Goal: Task Accomplishment & Management: Use online tool/utility

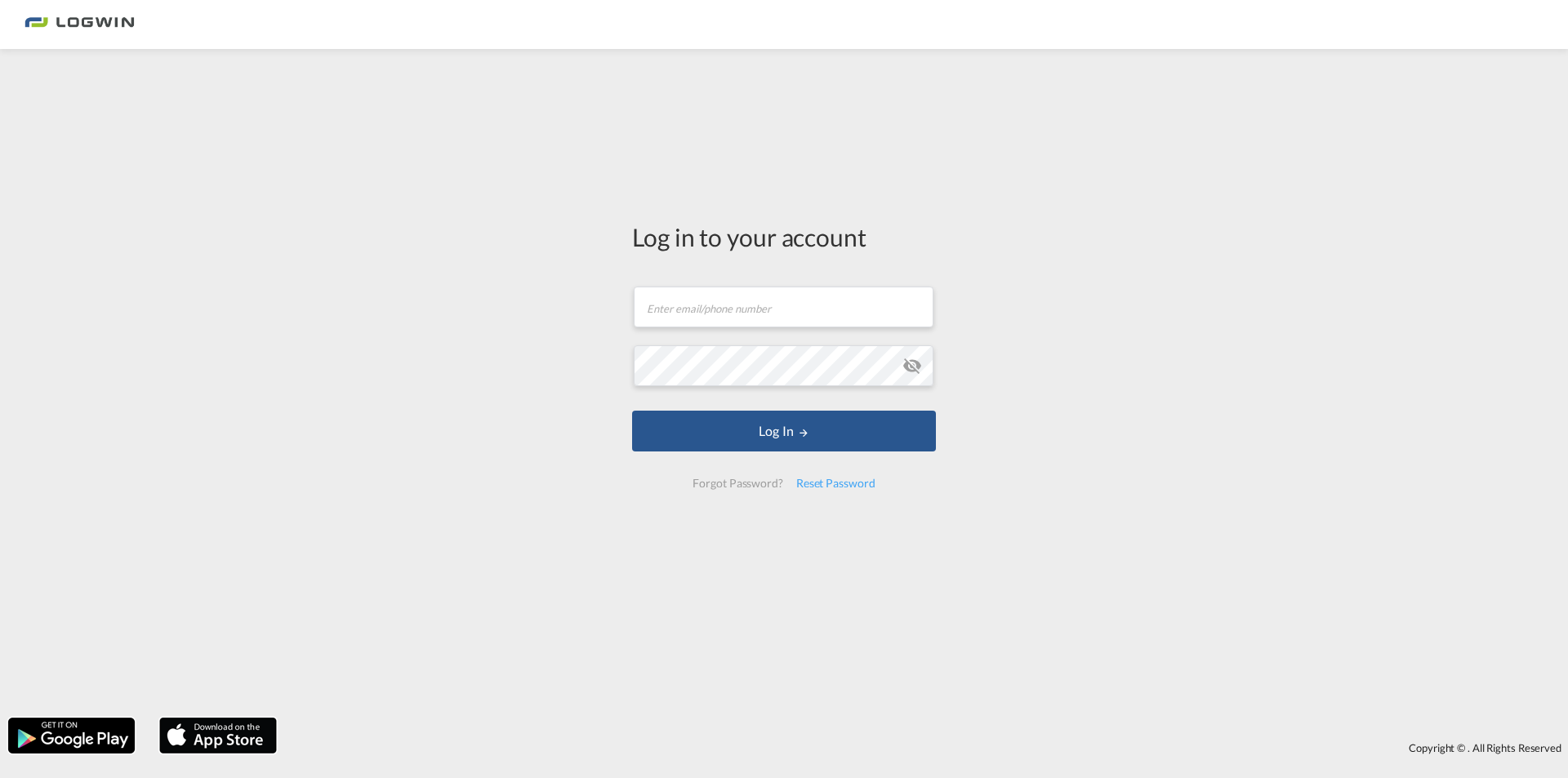
click at [790, 331] on form "Email field is required Password field is required Log In Forgot Password? Rese…" at bounding box center [783, 387] width 304 height 234
click at [795, 315] on input "text" at bounding box center [783, 306] width 300 height 41
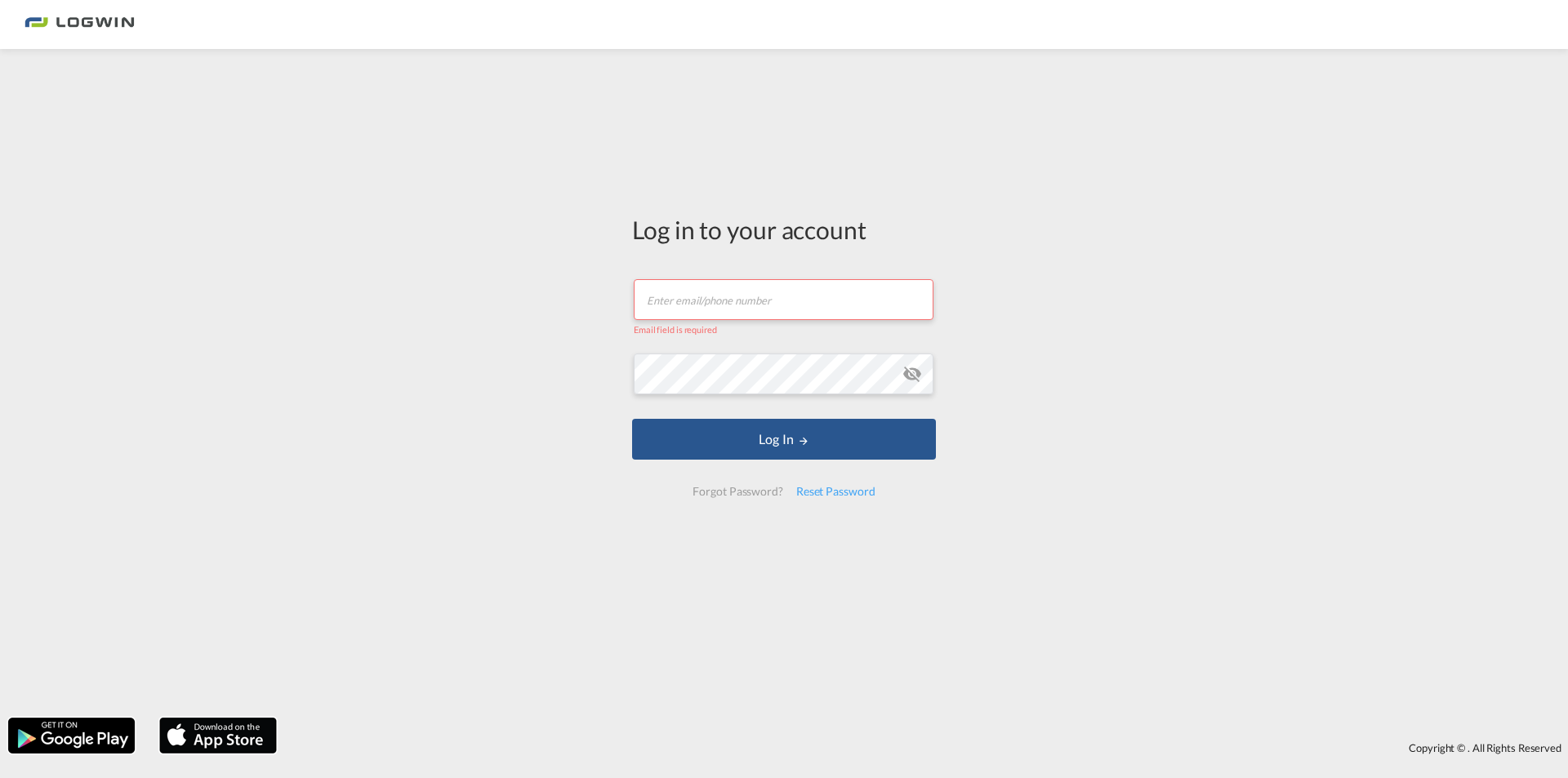
click at [796, 296] on input "text" at bounding box center [783, 300] width 300 height 41
click at [839, 299] on input "text" at bounding box center [783, 300] width 300 height 41
paste input "[EMAIL_ADDRESS][DOMAIN_NAME]"
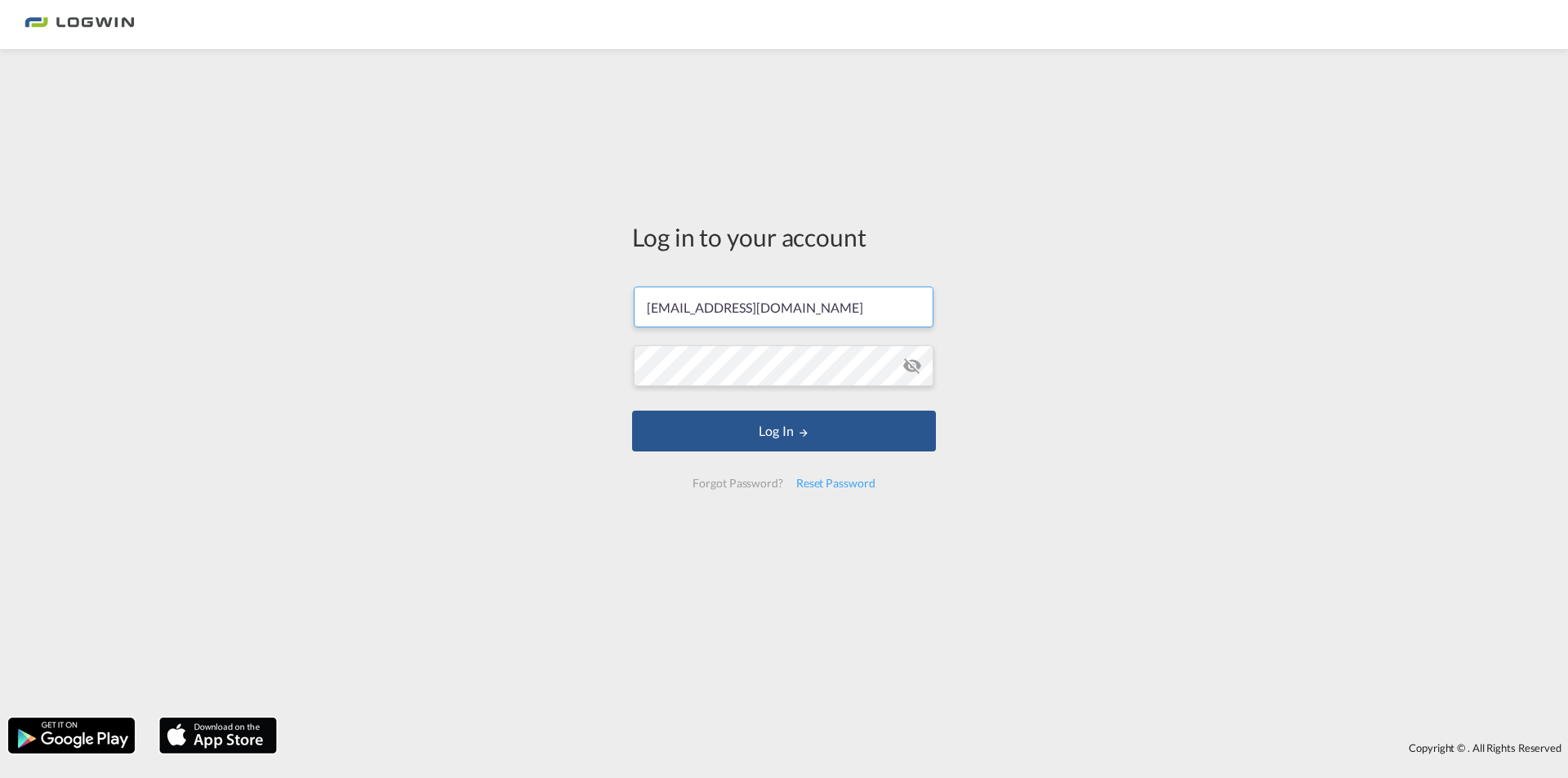
type input "[EMAIL_ADDRESS][DOMAIN_NAME]"
click at [759, 427] on button "Log In" at bounding box center [783, 431] width 304 height 41
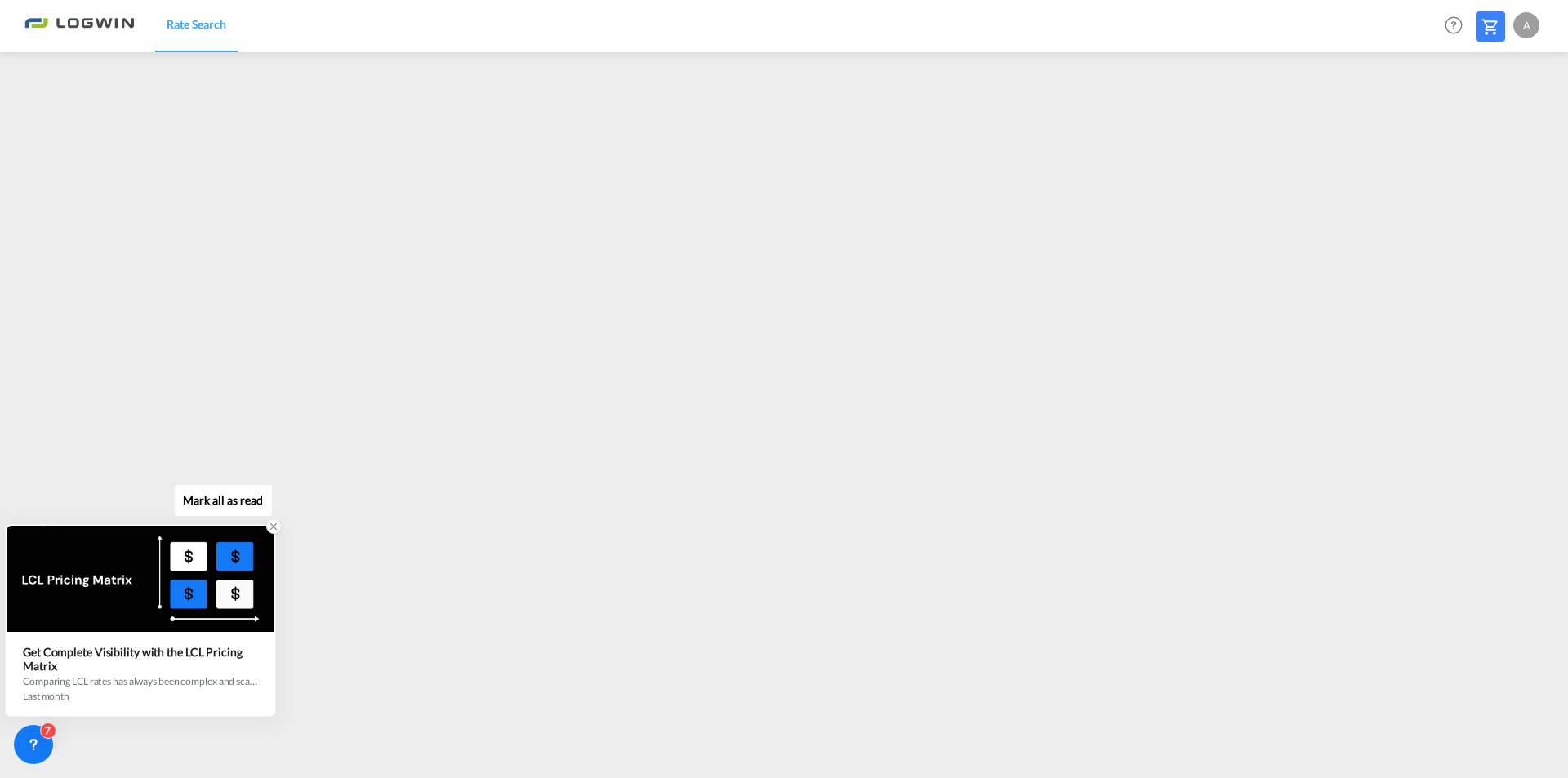
click at [271, 529] on icon at bounding box center [274, 527] width 6 height 6
